Goal: Navigation & Orientation: Understand site structure

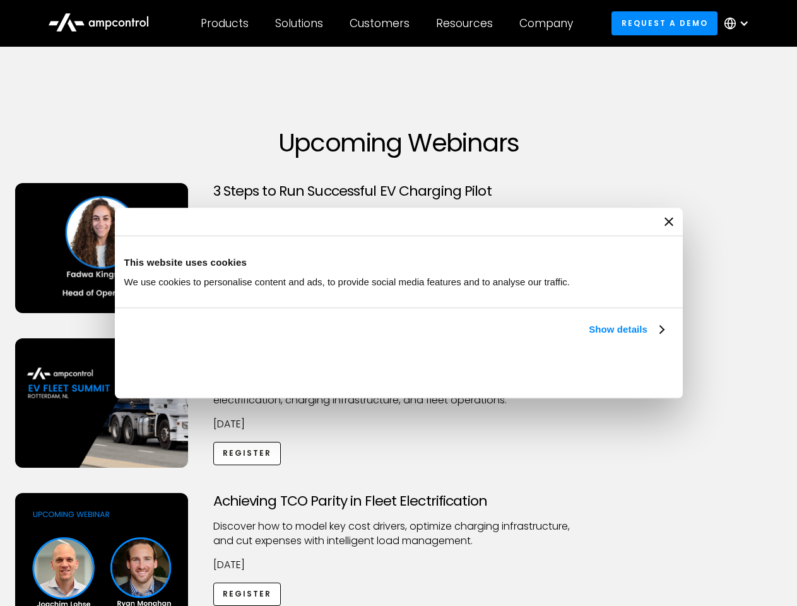
click at [589, 337] on link "Show details" at bounding box center [626, 329] width 74 height 15
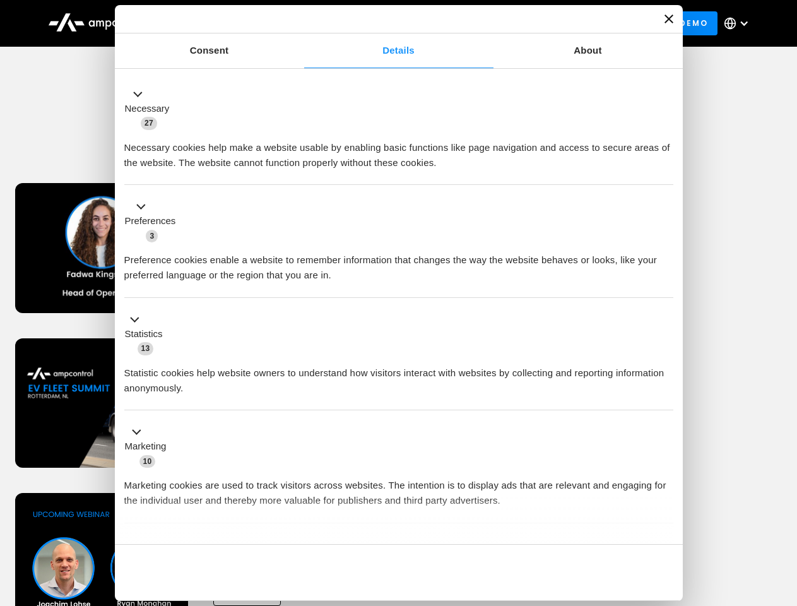
click at [665, 170] on div "Necessary cookies help make a website usable by enabling basic functions like p…" at bounding box center [398, 151] width 549 height 40
click at [783, 509] on div "Achieving TCO Parity in Fleet Electrification Discover how to model key cost dr…" at bounding box center [399, 592] width 793 height 198
click at [388, 23] on div "Customers" at bounding box center [380, 23] width 60 height 14
click at [224, 23] on div "Products" at bounding box center [225, 23] width 48 height 14
click at [300, 23] on div "Solutions" at bounding box center [299, 23] width 48 height 14
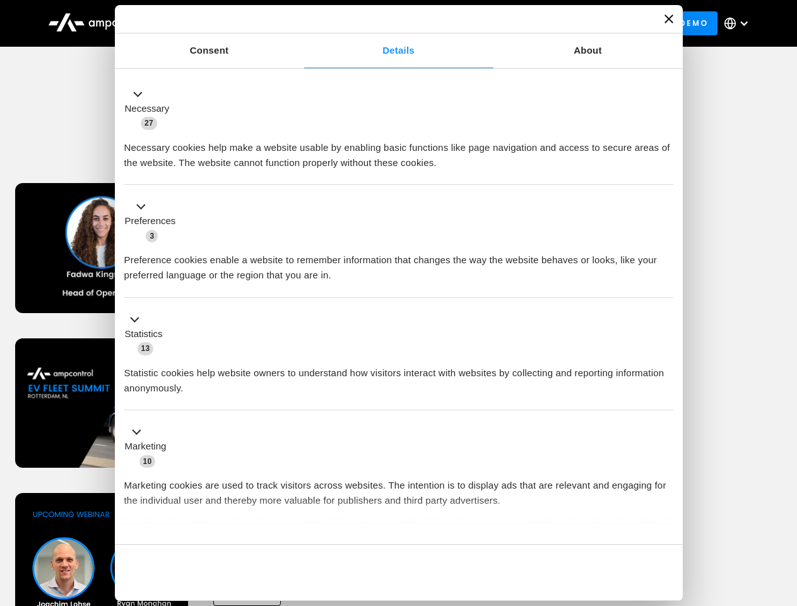
click at [382, 23] on div "Customers" at bounding box center [380, 23] width 60 height 14
click at [467, 23] on div "Resources" at bounding box center [464, 23] width 57 height 14
click at [550, 23] on div "Company" at bounding box center [546, 23] width 54 height 14
click at [740, 23] on div at bounding box center [744, 23] width 10 height 10
